Goal: Find contact information

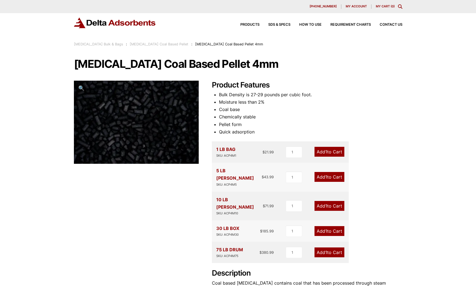
click at [354, 103] on li "Moisture less than 2%" at bounding box center [310, 102] width 183 height 7
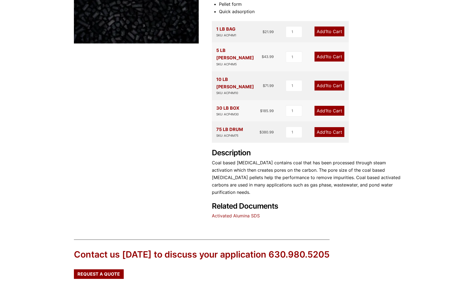
scroll to position [137, 0]
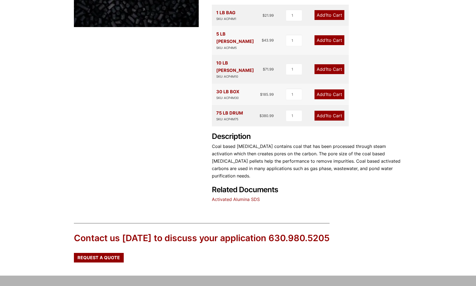
click at [247, 197] on link "Activated Alumina SDS" at bounding box center [236, 199] width 48 height 5
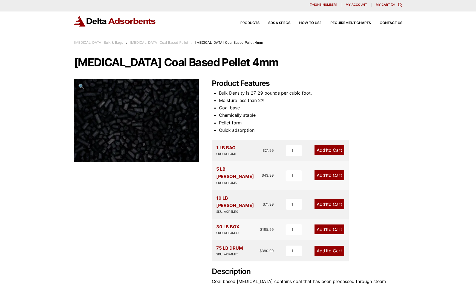
scroll to position [0, 0]
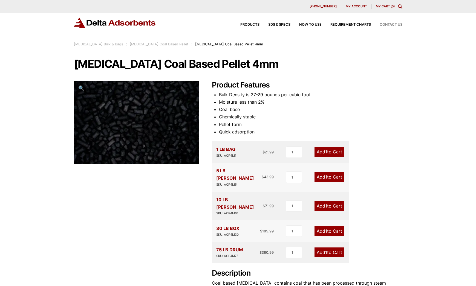
click at [387, 24] on span "Contact Us" at bounding box center [391, 25] width 23 height 4
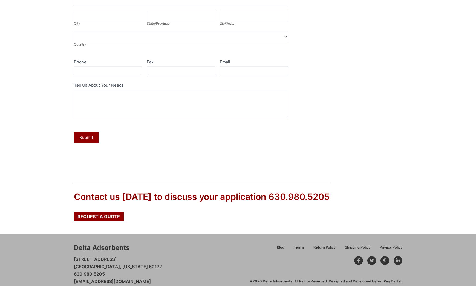
scroll to position [183, 0]
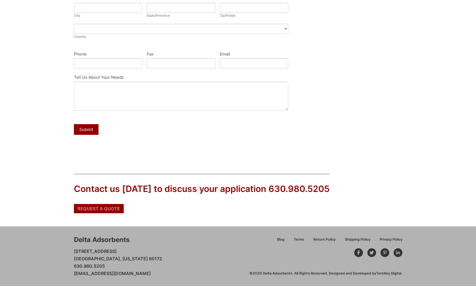
click at [98, 210] on span "Request a Quote" at bounding box center [98, 209] width 42 height 4
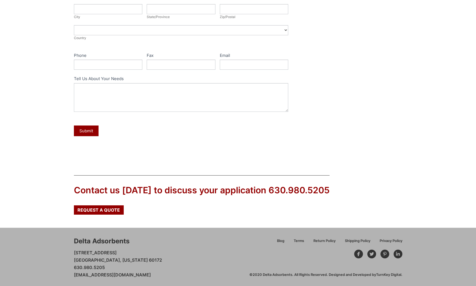
scroll to position [183, 0]
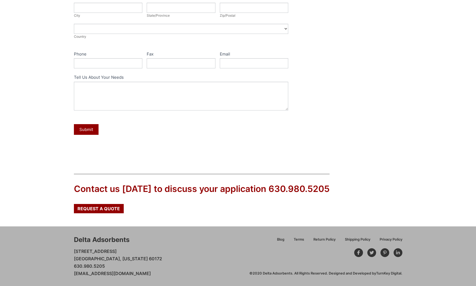
drag, startPoint x: 160, startPoint y: 274, endPoint x: 73, endPoint y: 274, distance: 86.8
click at [73, 274] on div "Delta Adsorbents 28 Congress Circle W. Roselle, Illinois 60172 630.980.5205 cus…" at bounding box center [238, 257] width 476 height 60
copy link "[EMAIL_ADDRESS][DOMAIN_NAME]"
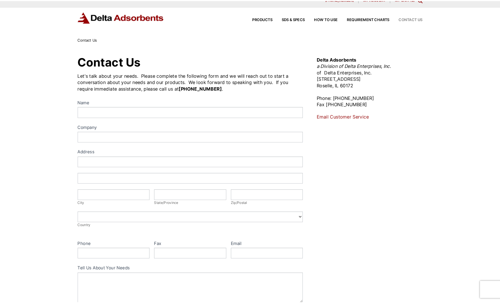
scroll to position [0, 0]
